Goal: Transaction & Acquisition: Book appointment/travel/reservation

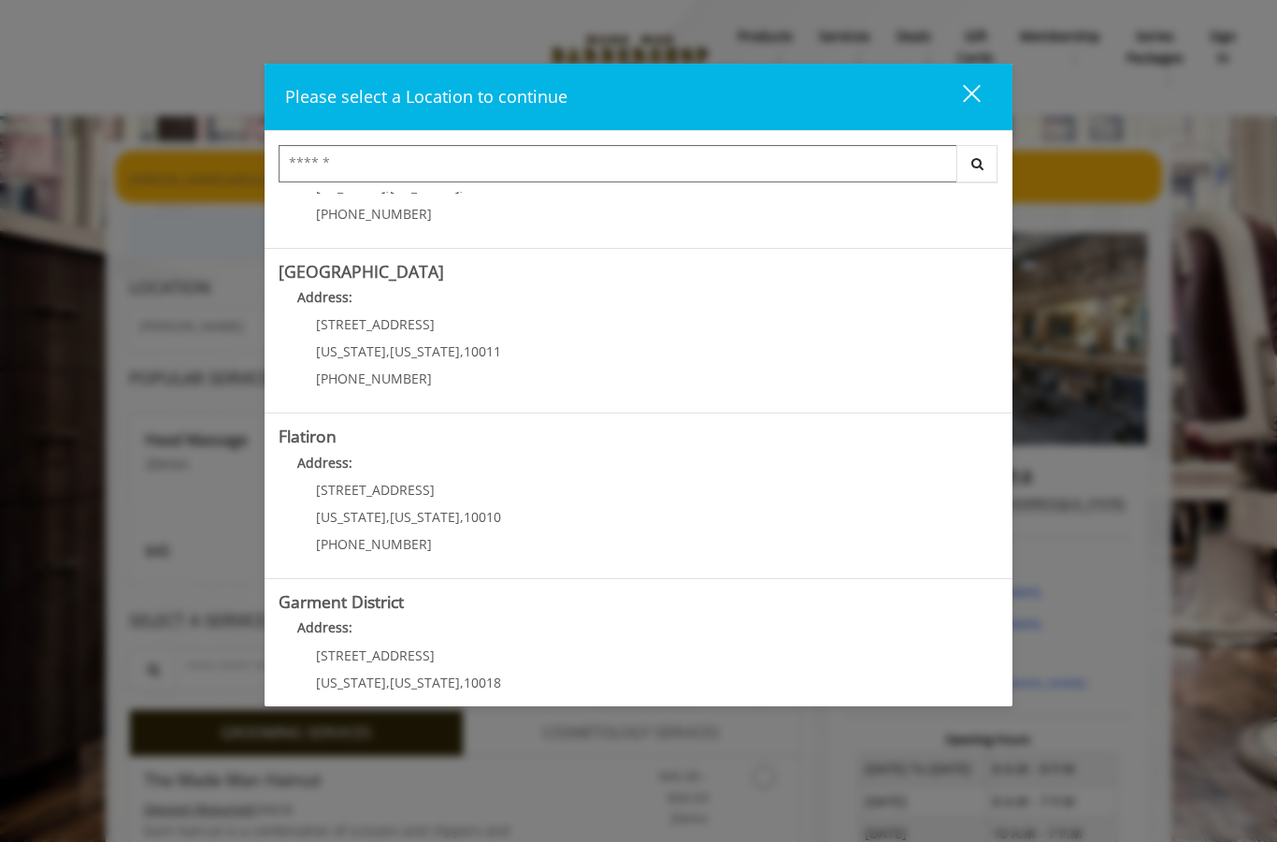
scroll to position [273, 0]
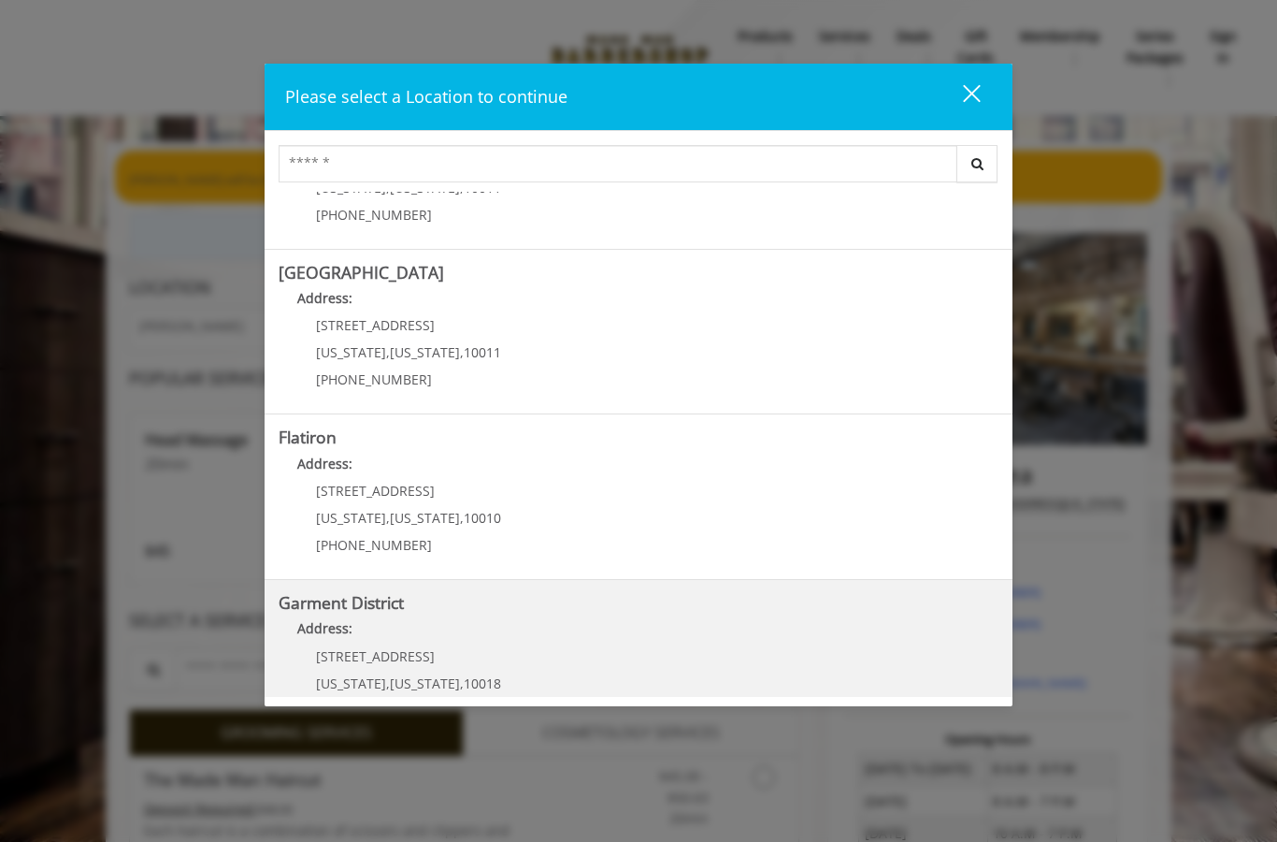
click at [632, 645] on District "Address:" at bounding box center [639, 633] width 720 height 30
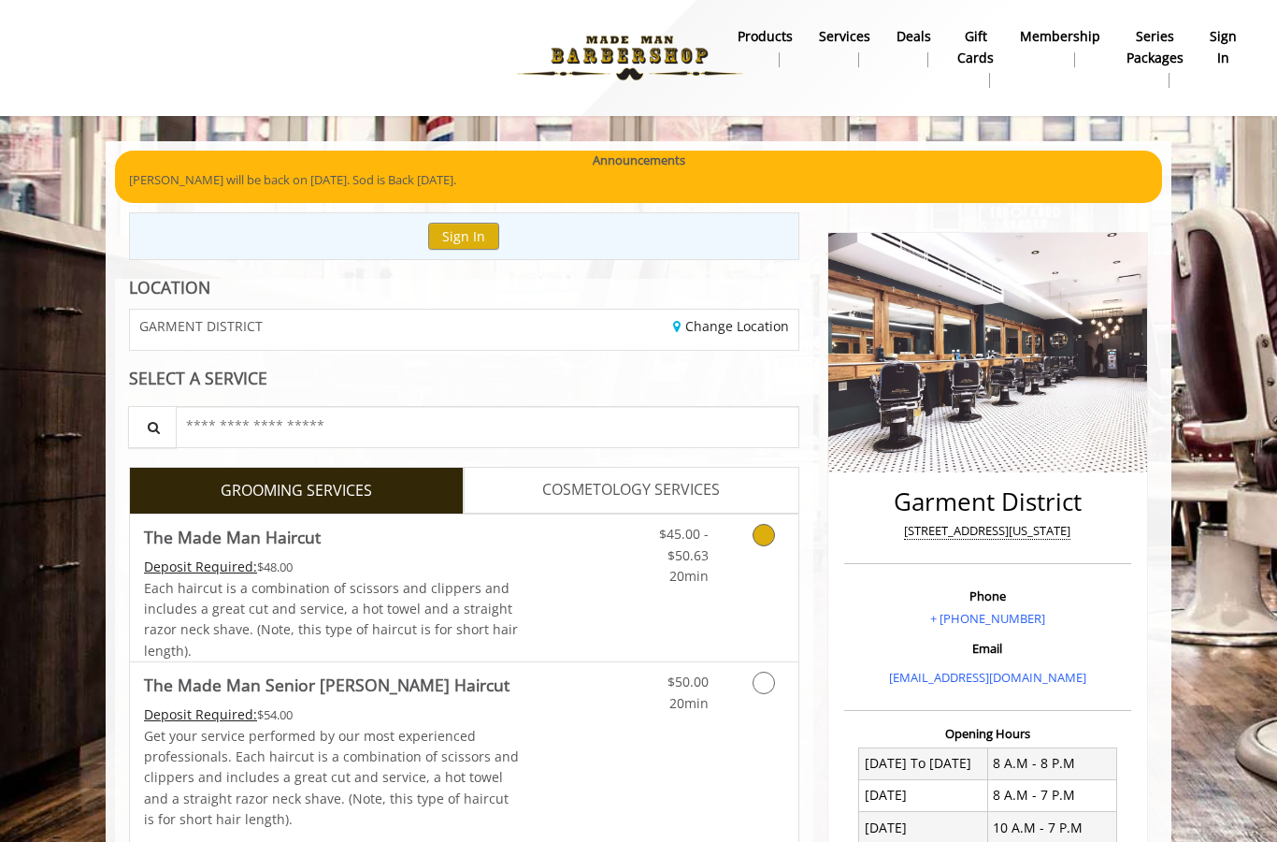
click at [756, 547] on link "Grooming services" at bounding box center [761, 550] width 48 height 72
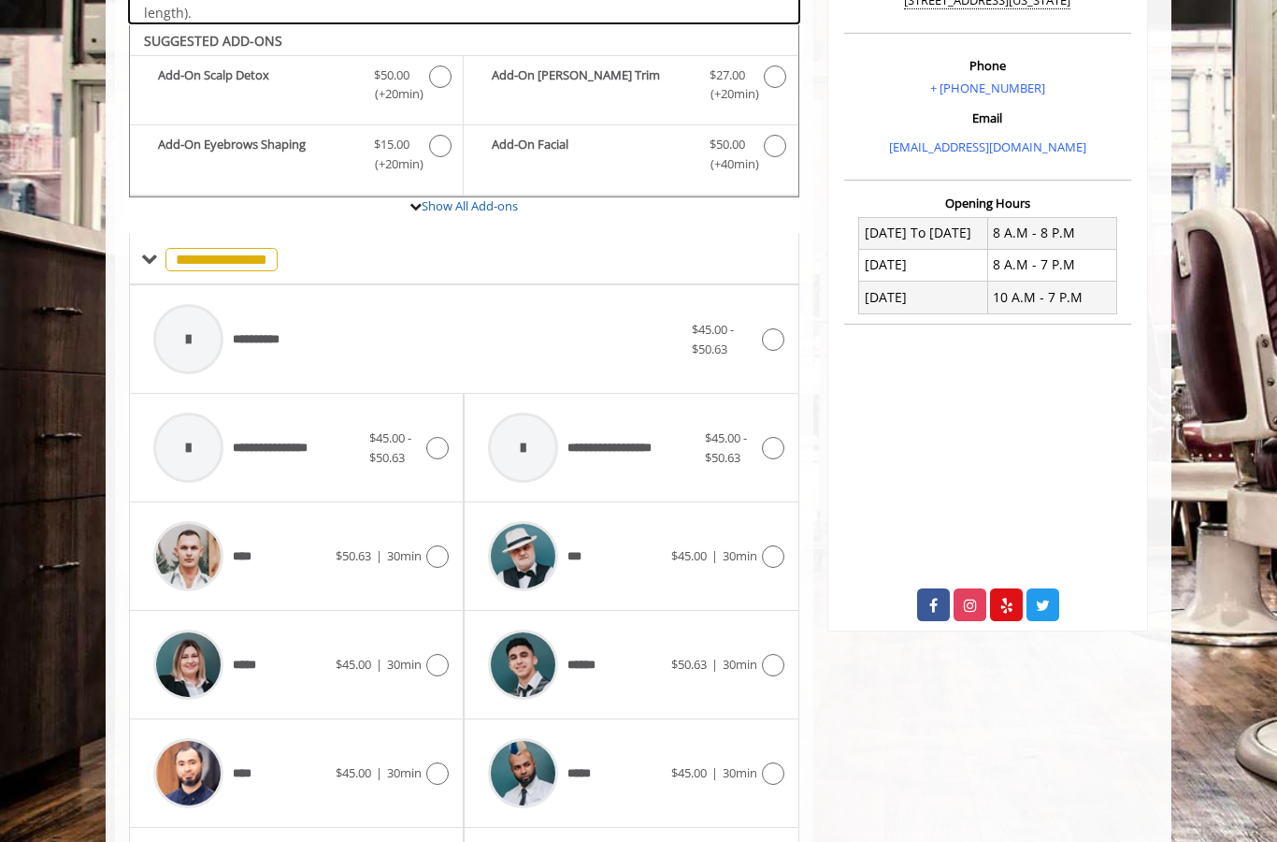
scroll to position [549, 0]
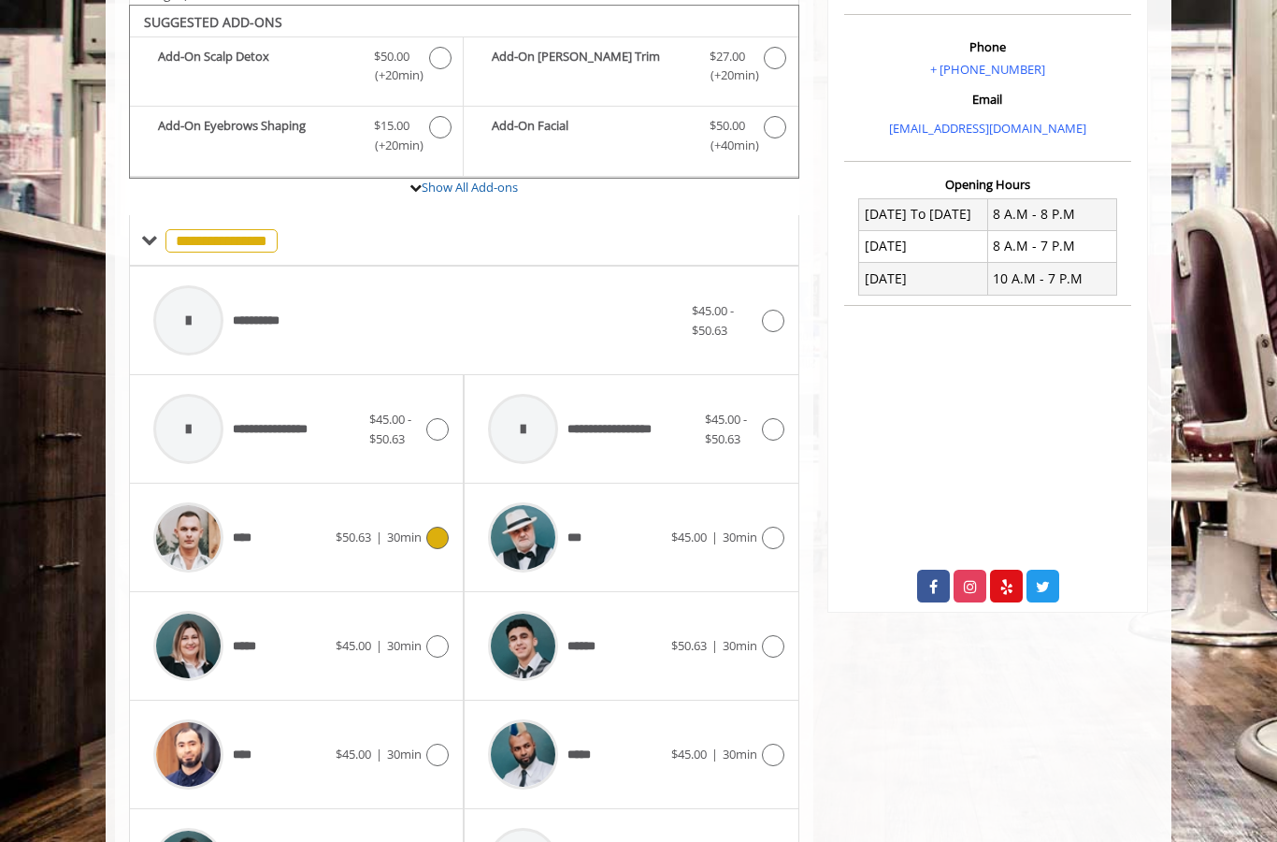
click at [437, 526] on icon at bounding box center [437, 537] width 22 height 22
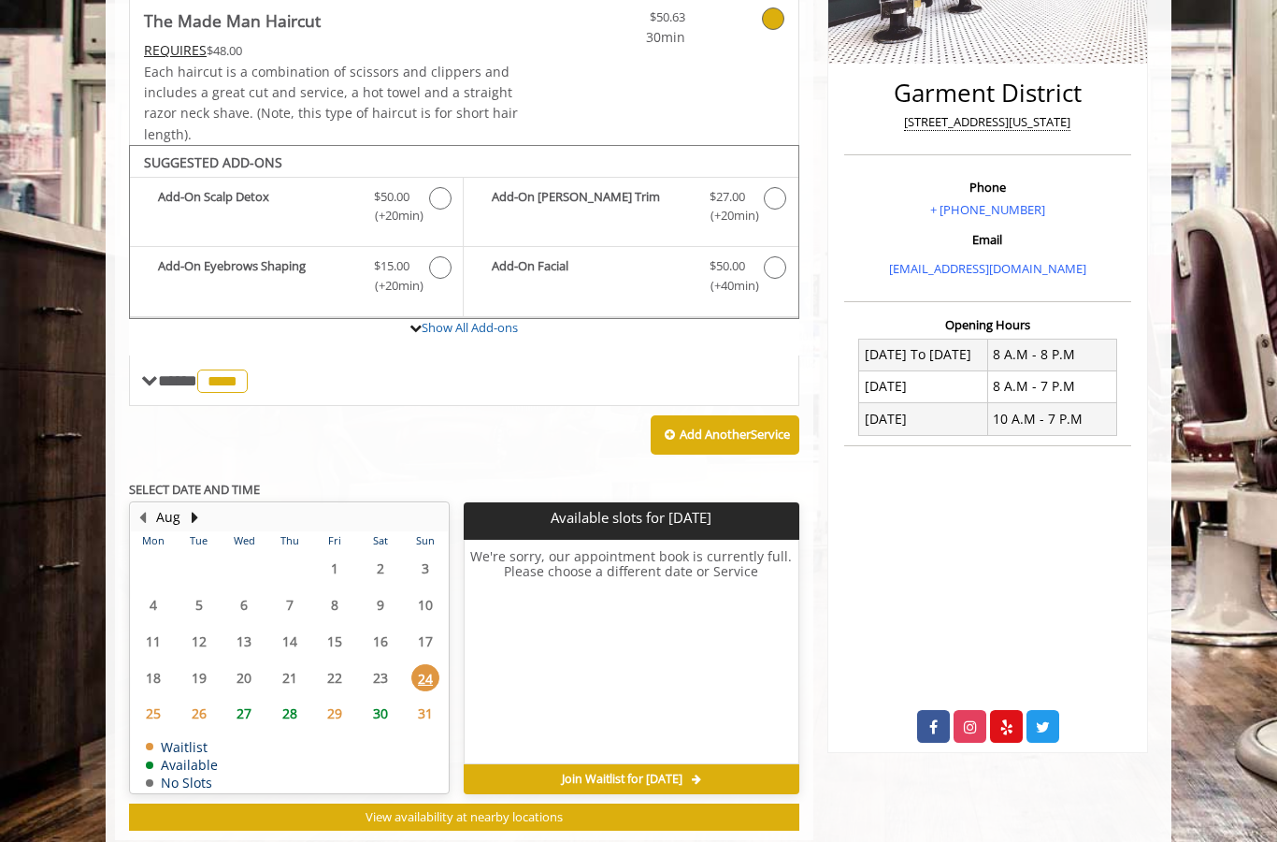
scroll to position [442, 0]
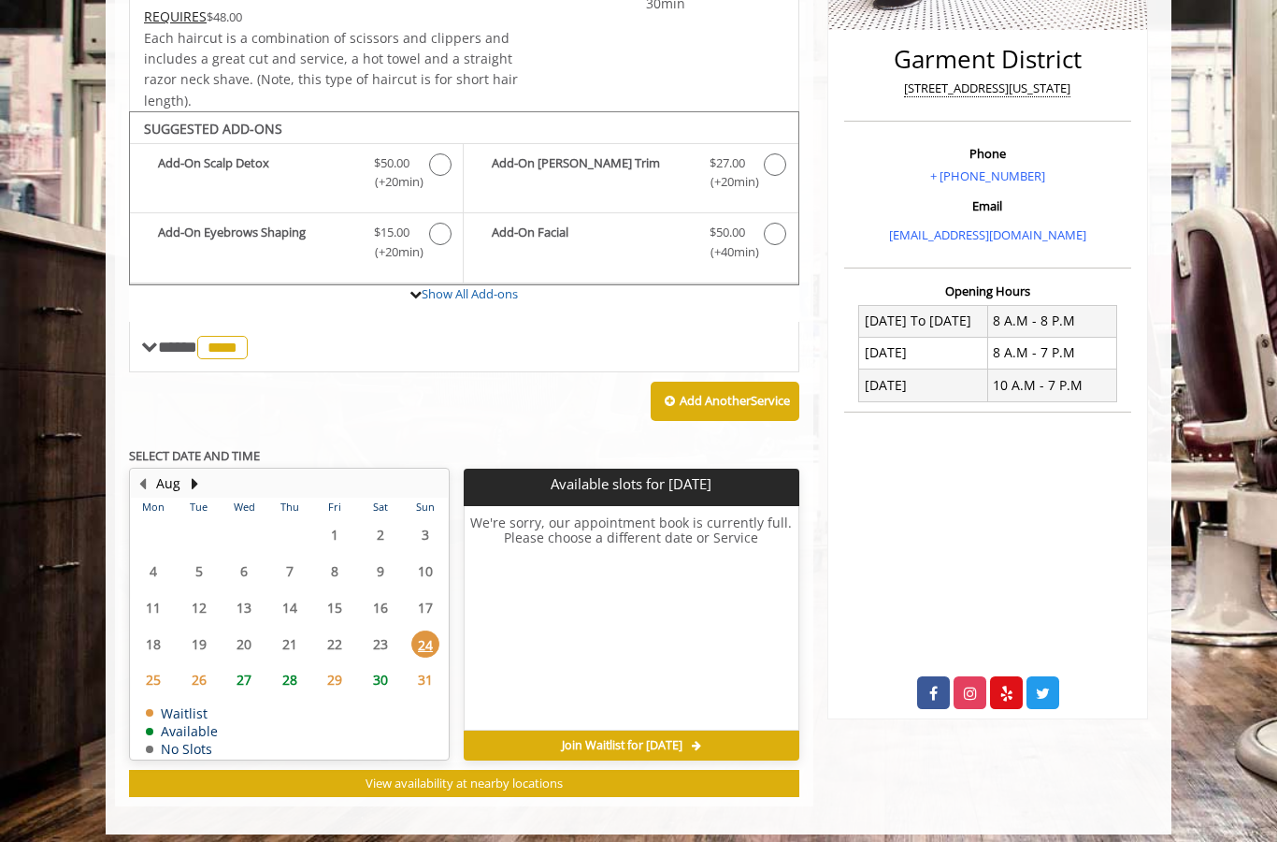
click at [252, 668] on span "27" at bounding box center [244, 679] width 28 height 27
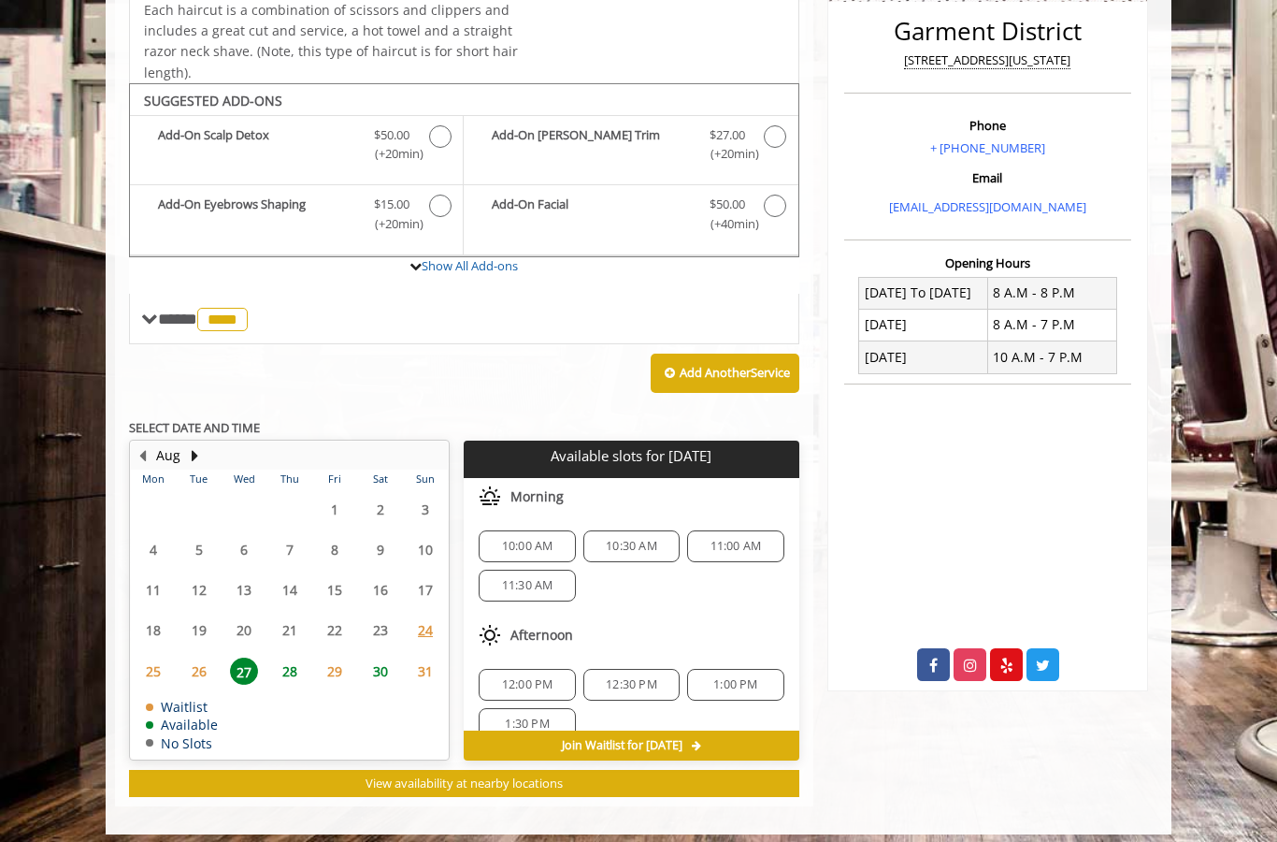
scroll to position [0, 0]
click at [294, 663] on span "28" at bounding box center [290, 670] width 28 height 27
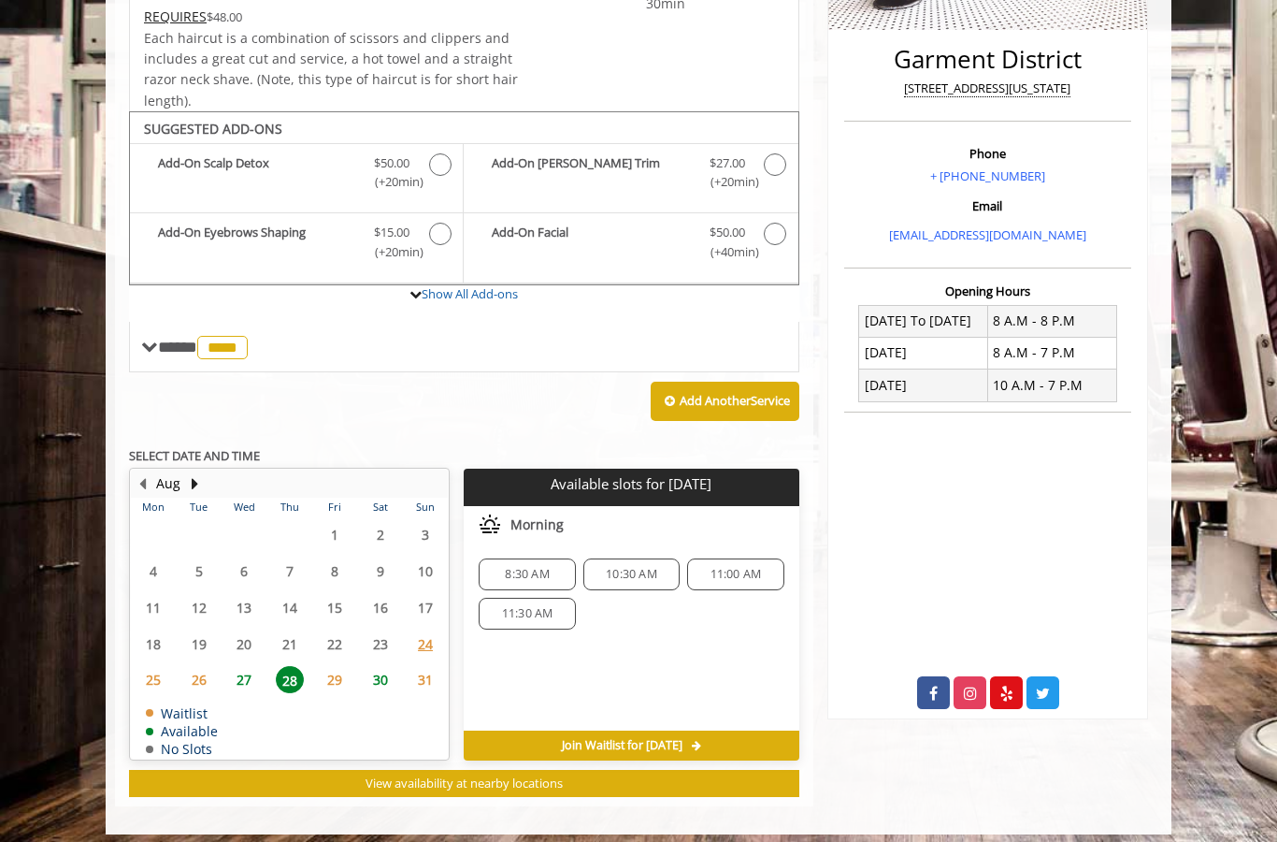
click at [537, 558] on div "8:30 AM" at bounding box center [527, 574] width 96 height 32
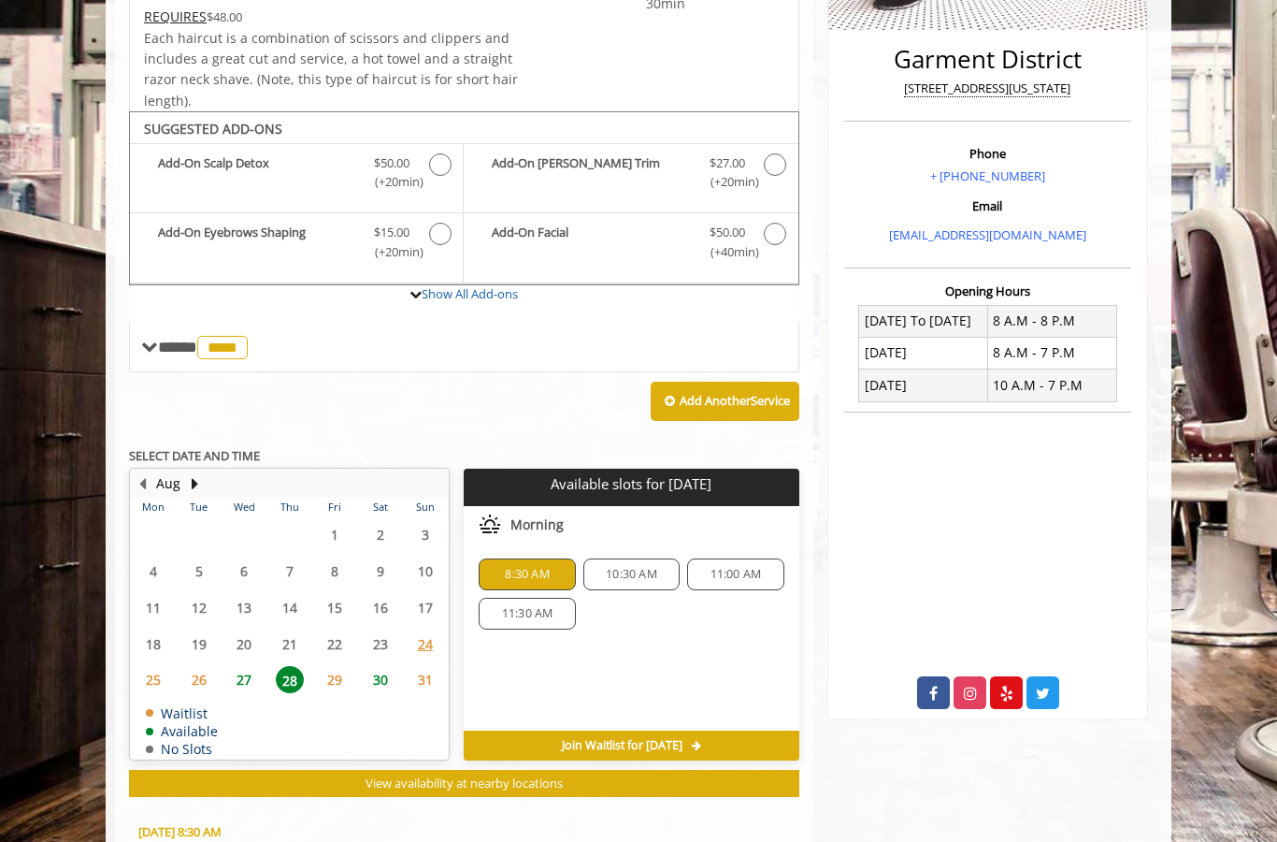
scroll to position [775, 0]
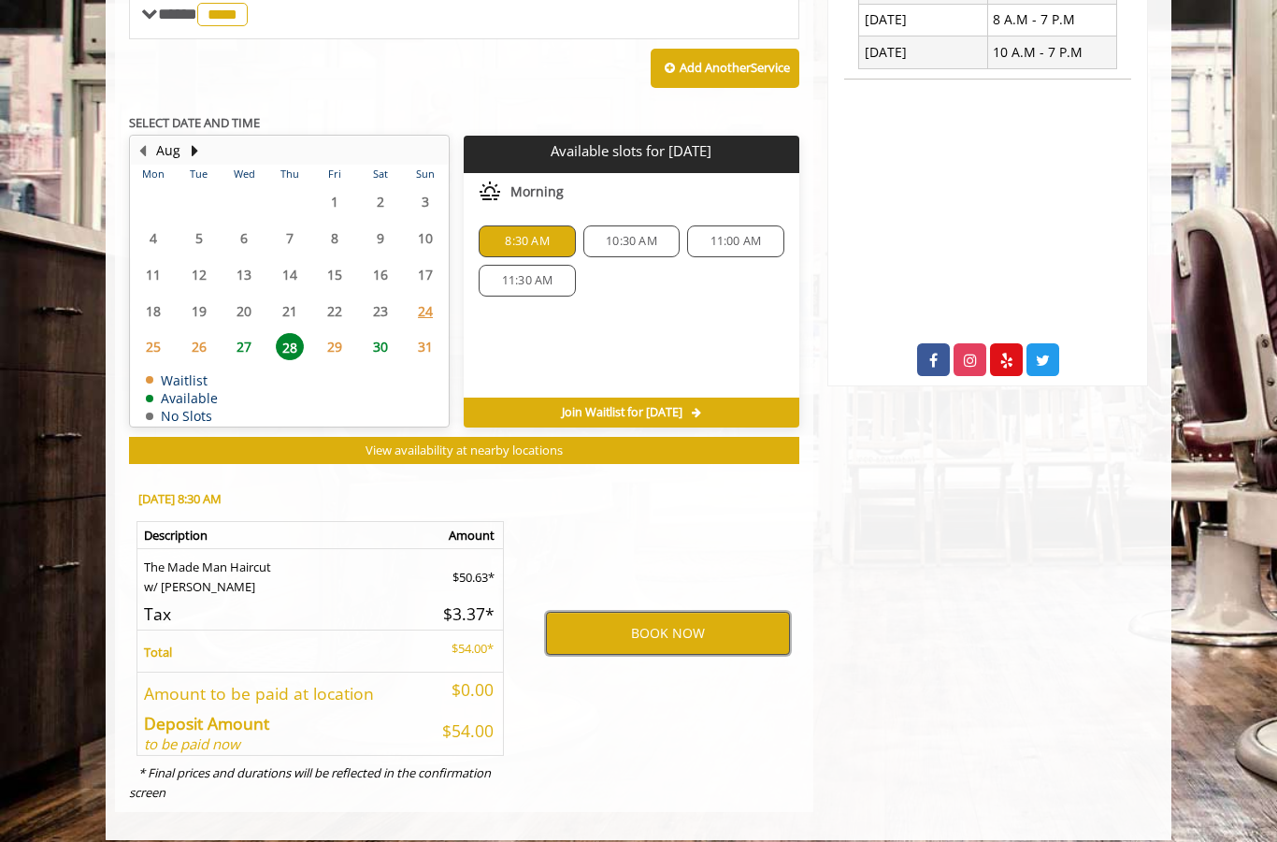
click at [736, 621] on button "BOOK NOW" at bounding box center [668, 633] width 244 height 43
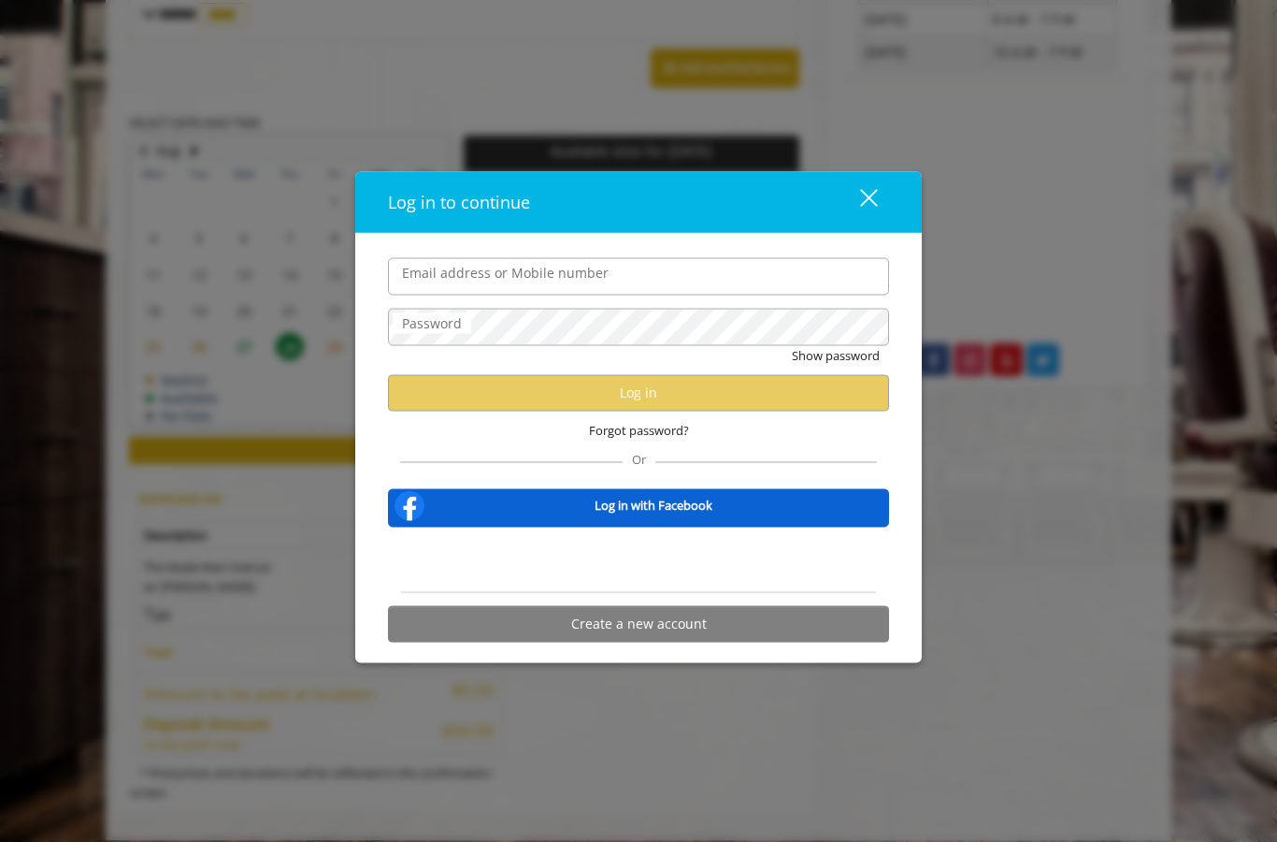
click at [690, 564] on div "Sign in with Google. Opens in new tab" at bounding box center [638, 559] width 191 height 41
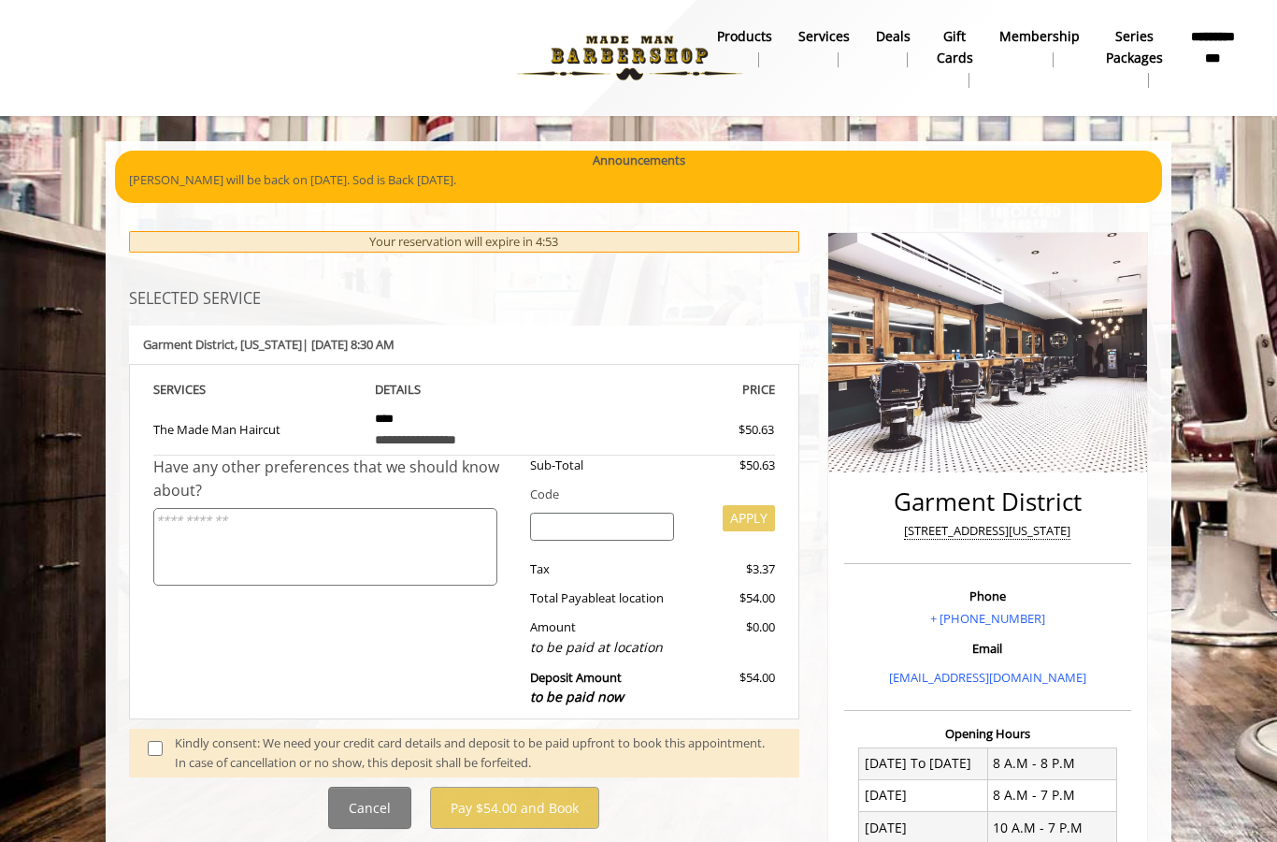
scroll to position [194, 0]
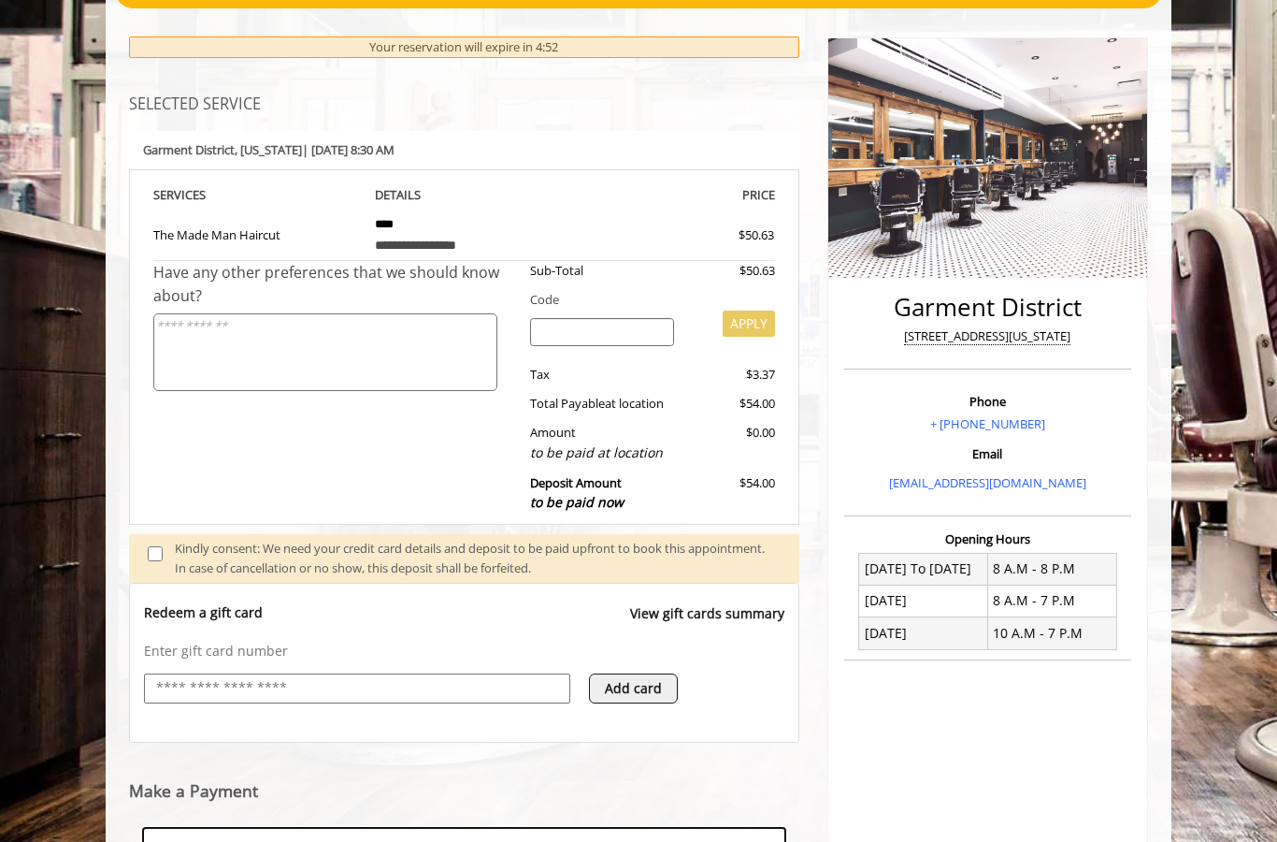
click at [496, 677] on input "text" at bounding box center [357, 688] width 406 height 22
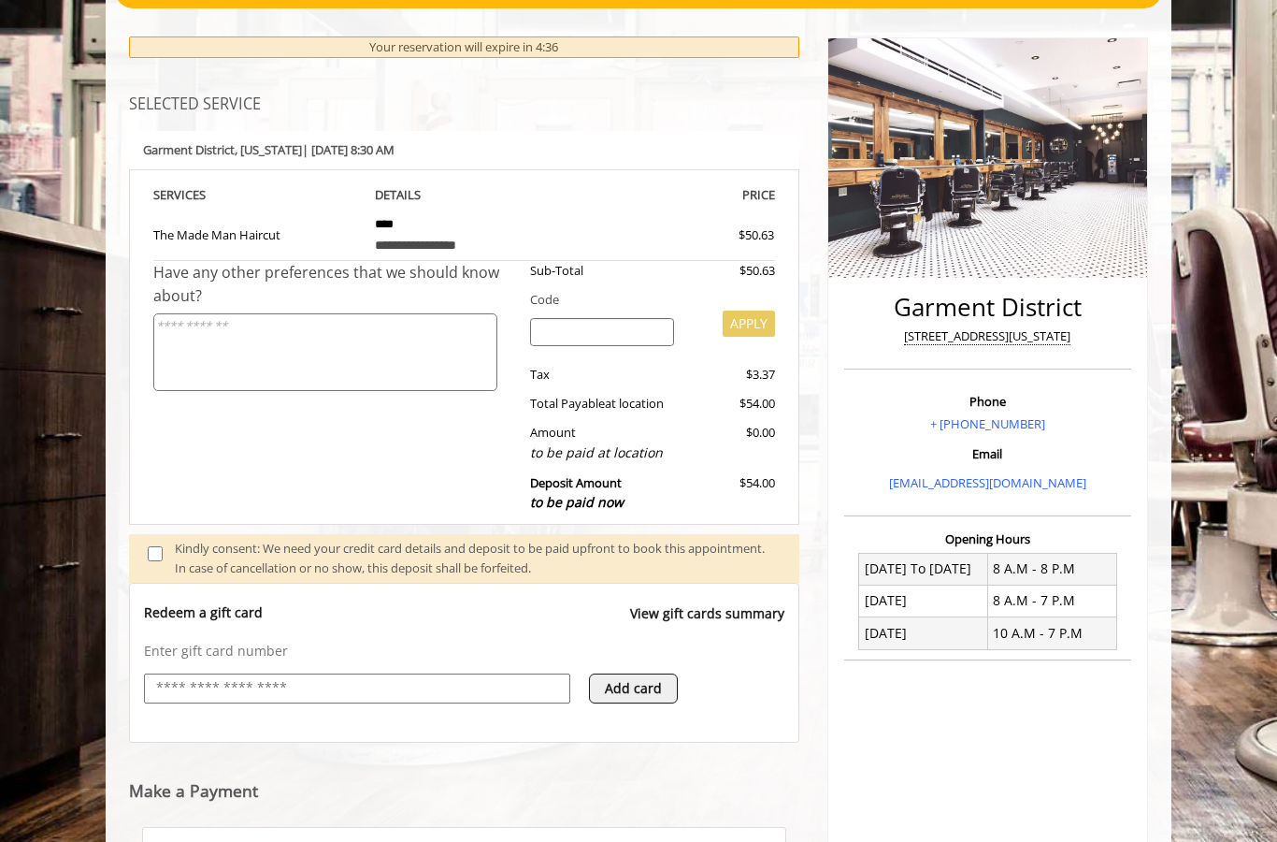
type input "**********"
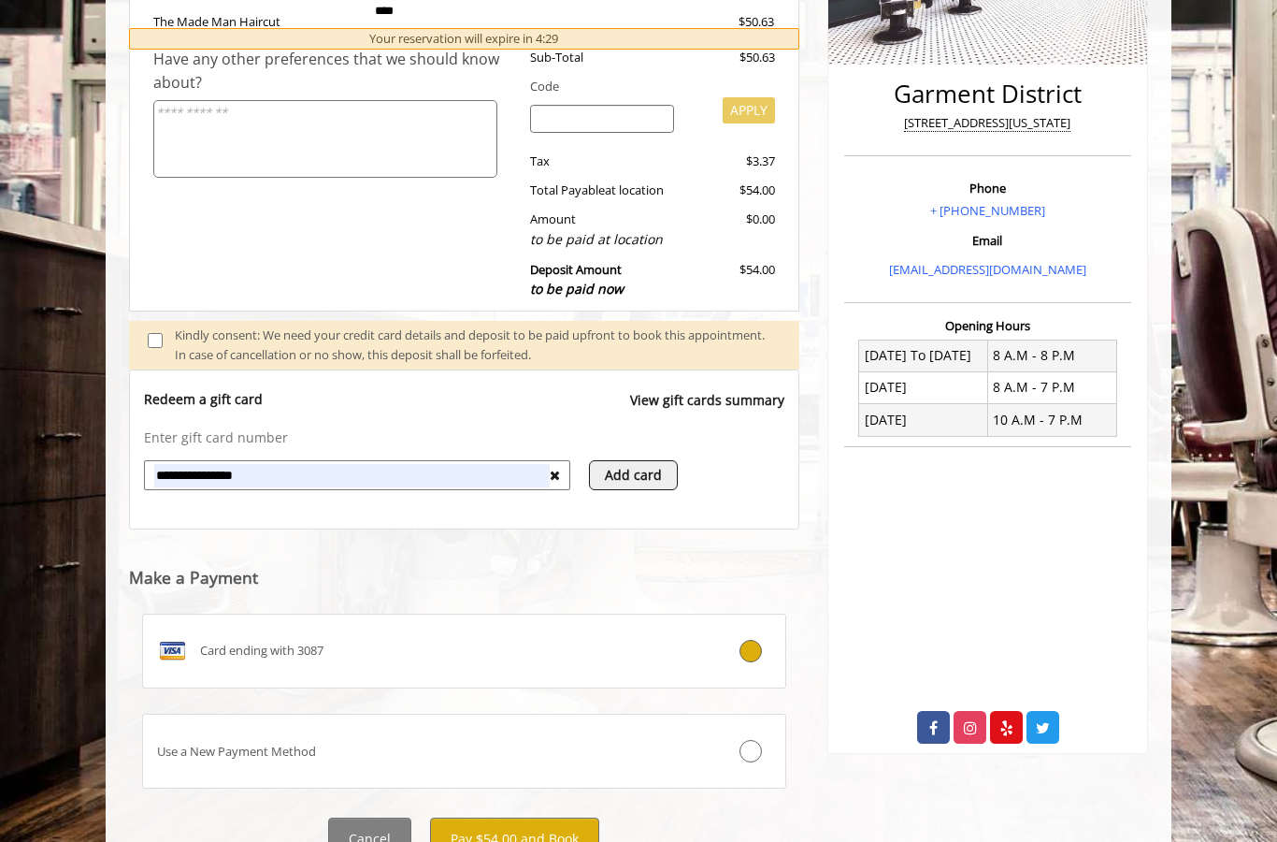
scroll to position [405, 0]
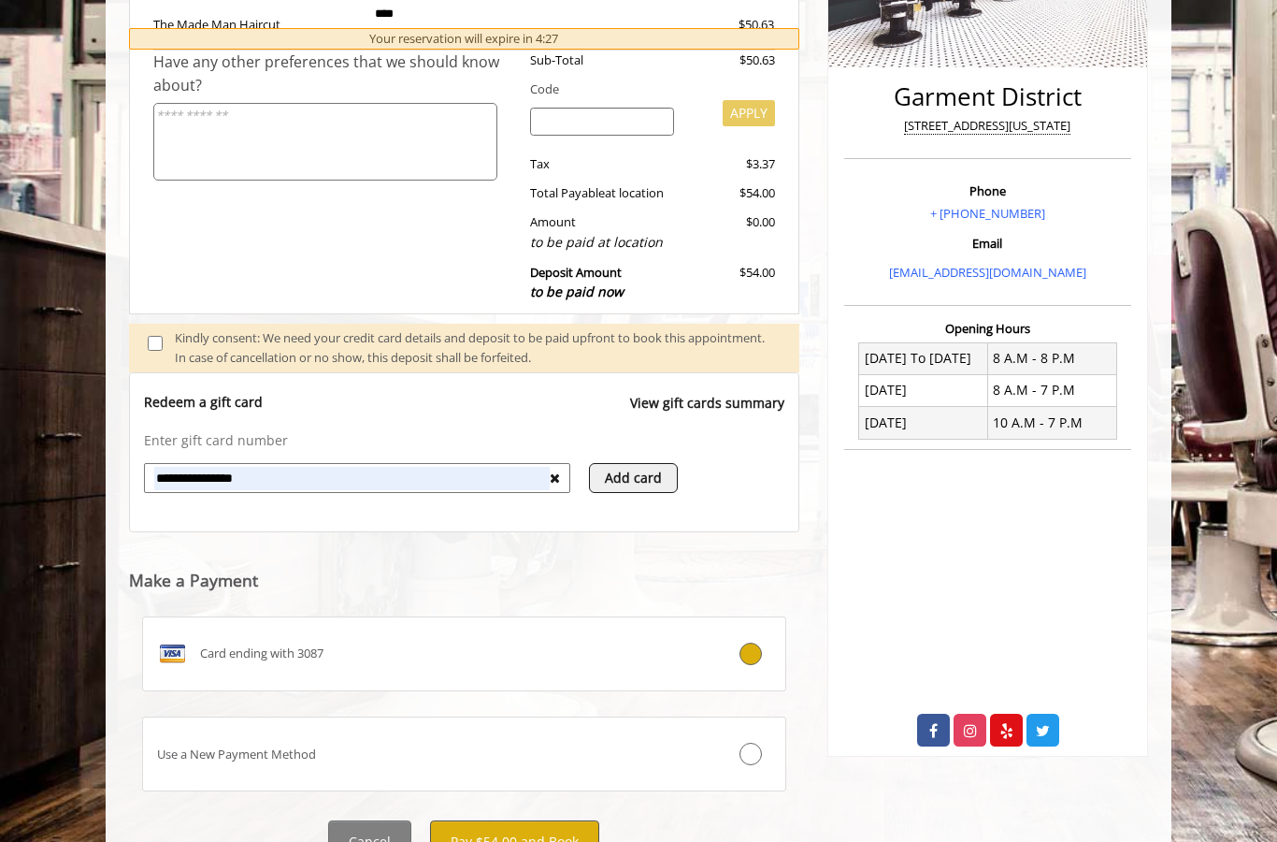
click at [557, 830] on button "Pay $54.00 and Book" at bounding box center [514, 841] width 169 height 42
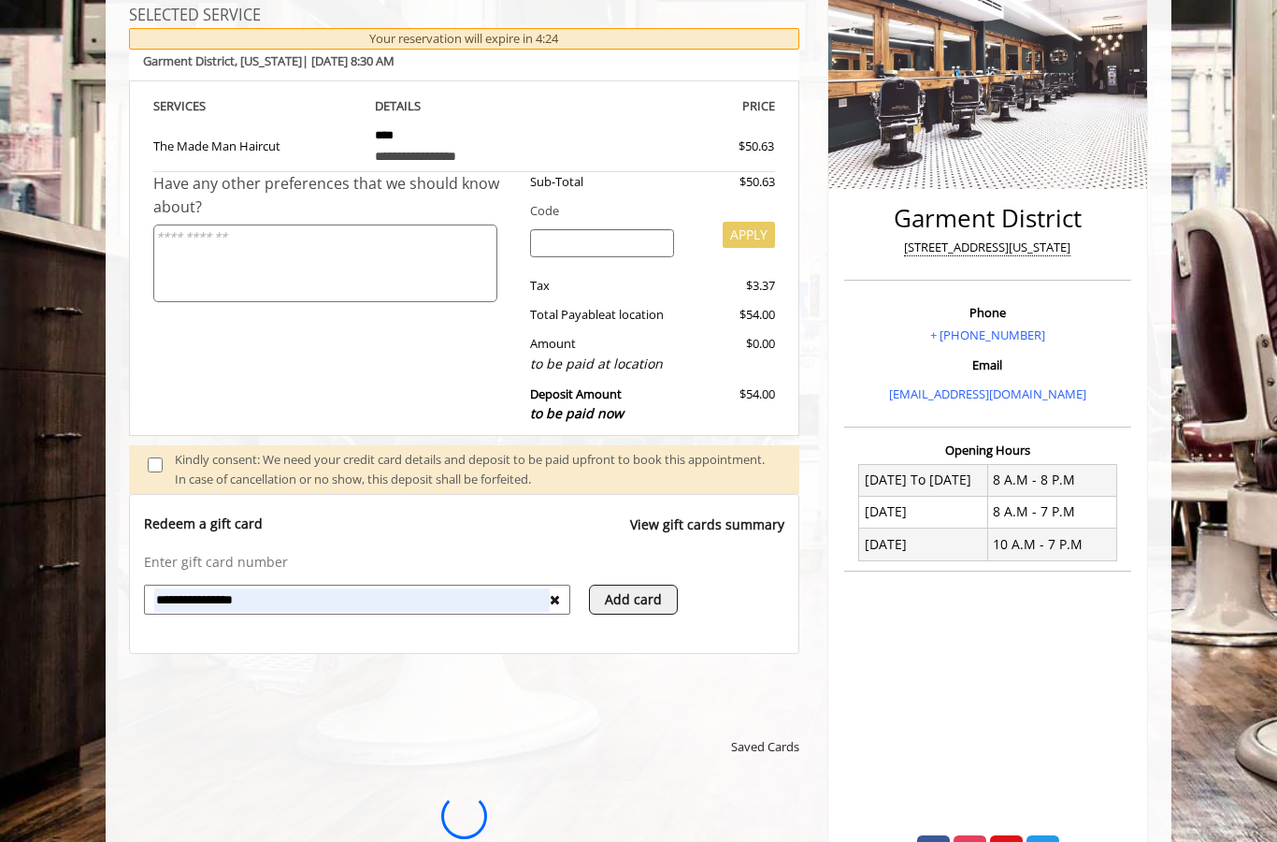
scroll to position [0, 0]
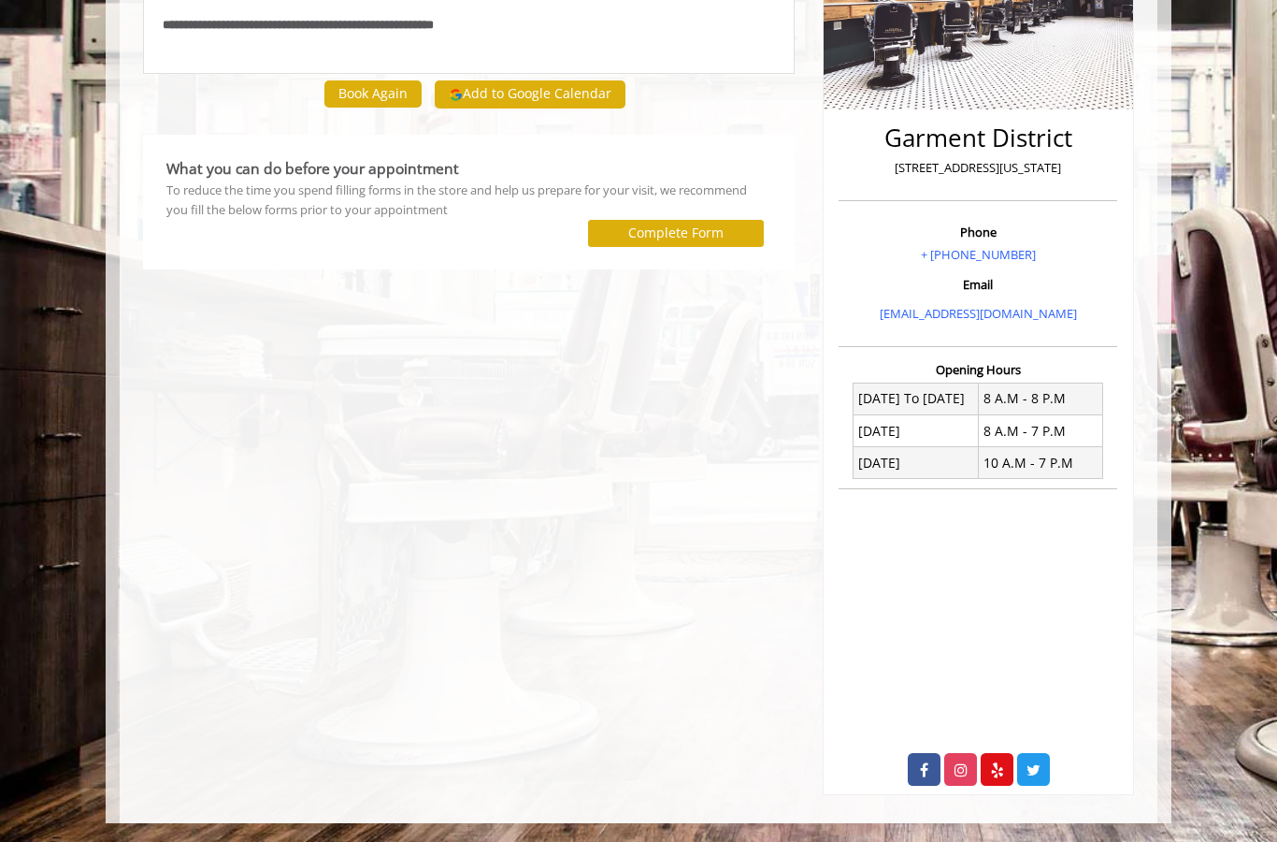
click at [584, 94] on button "Add to Google Calendar" at bounding box center [530, 94] width 191 height 28
